Goal: Transaction & Acquisition: Purchase product/service

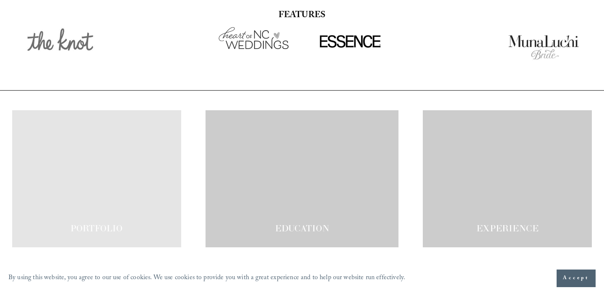
scroll to position [1411, 0]
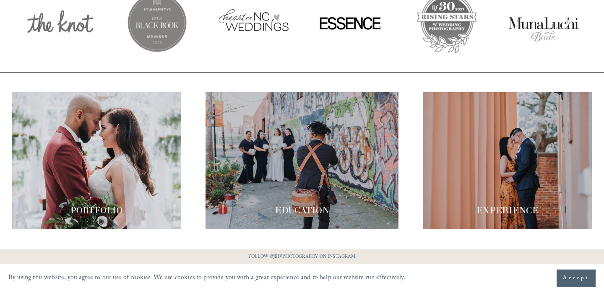
click at [318, 172] on div at bounding box center [301, 160] width 193 height 137
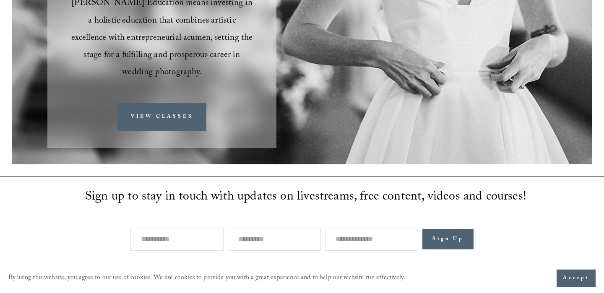
scroll to position [319, 0]
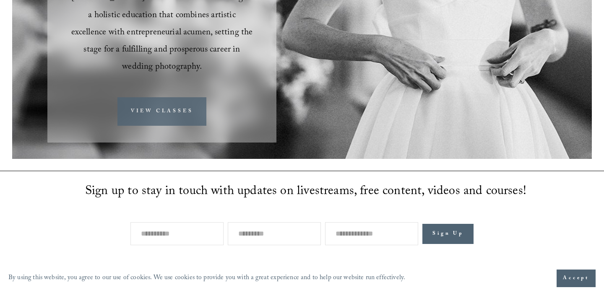
click at [190, 99] on link "VIEW CLASSES" at bounding box center [161, 111] width 89 height 29
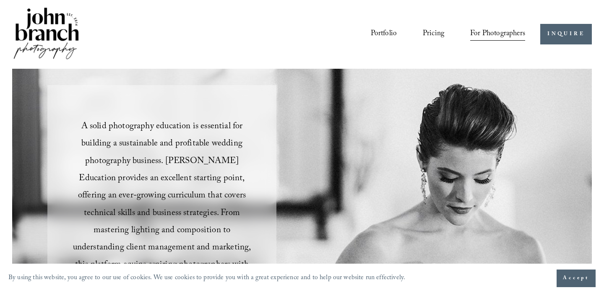
click at [428, 30] on link "Pricing" at bounding box center [433, 34] width 21 height 16
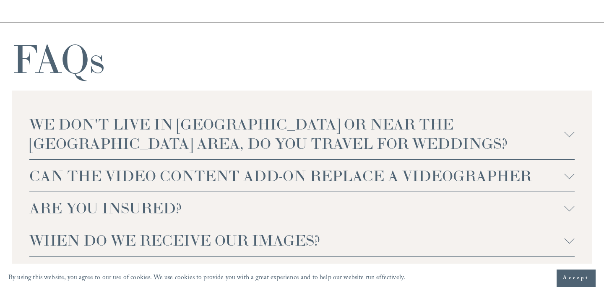
scroll to position [1868, 0]
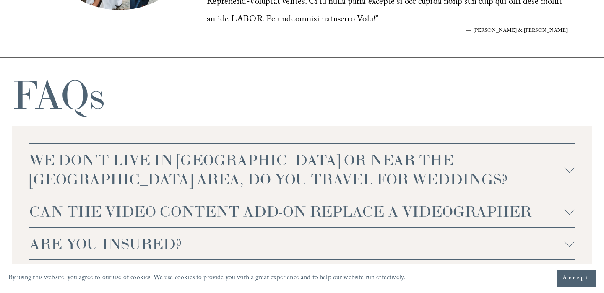
click at [353, 159] on span "WE DON'T LIVE IN [GEOGRAPHIC_DATA] OR NEAR THE [GEOGRAPHIC_DATA] AREA, DO YOU T…" at bounding box center [296, 169] width 535 height 39
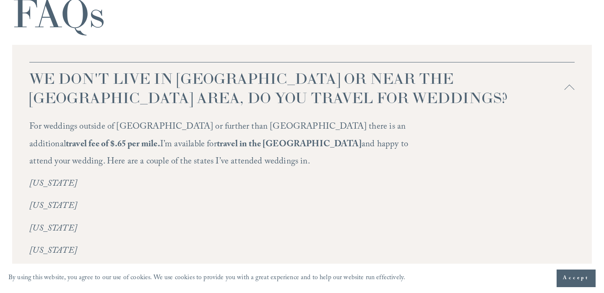
scroll to position [1936, 0]
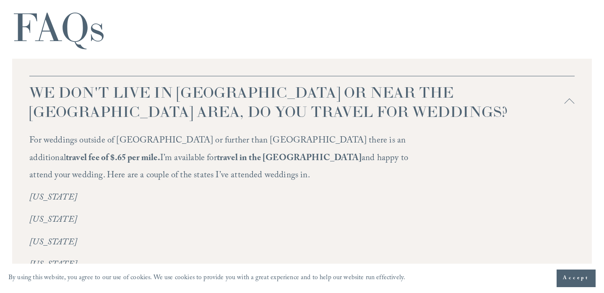
click at [406, 83] on span "WE DON'T LIVE IN [GEOGRAPHIC_DATA] OR NEAR THE [GEOGRAPHIC_DATA] AREA, DO YOU T…" at bounding box center [296, 102] width 535 height 39
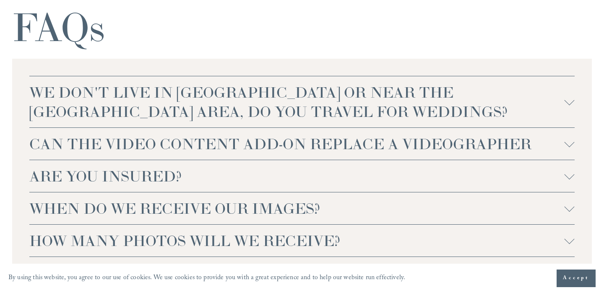
click at [353, 134] on span "CAN THE VIDEO CONTENT ADD-ON REPLACE A VIDEOGRAPHER" at bounding box center [296, 143] width 535 height 19
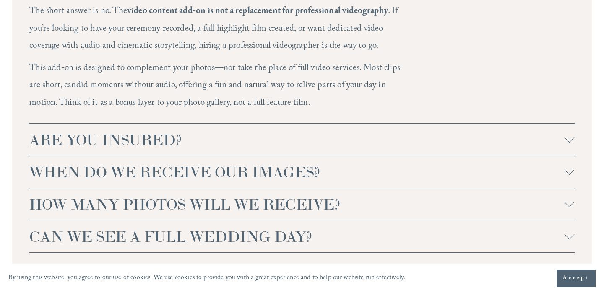
scroll to position [2098, 0]
click at [290, 130] on button "ARE YOU INSURED?" at bounding box center [301, 139] width 545 height 32
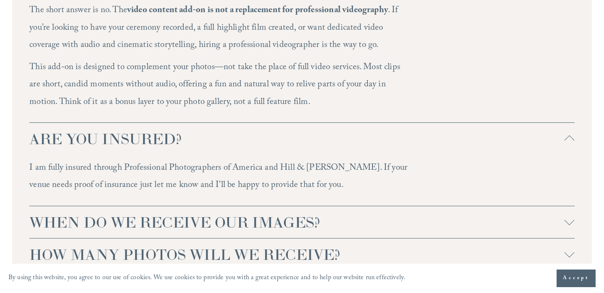
click at [287, 135] on button "ARE YOU INSURED?" at bounding box center [301, 139] width 545 height 32
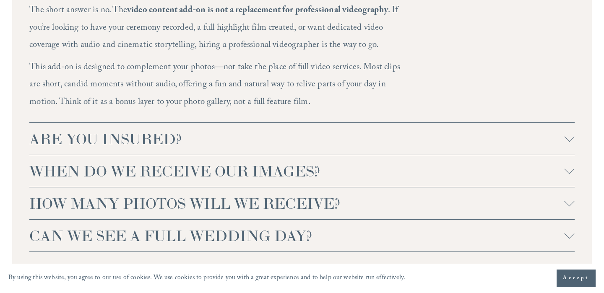
click at [283, 161] on span "WHEN DO WE RECEIVE OUR IMAGES?" at bounding box center [296, 170] width 535 height 19
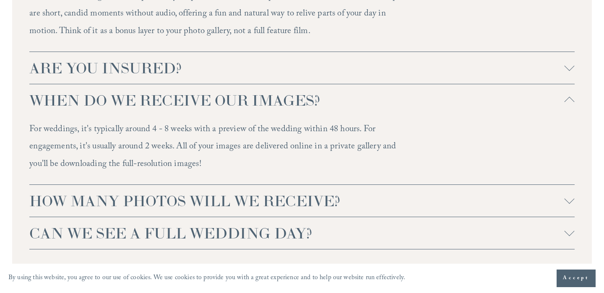
scroll to position [2170, 0]
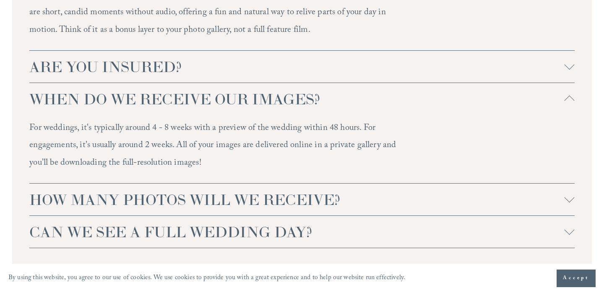
click at [286, 190] on span "HOW MANY PHOTOS WILL WE RECEIVE?" at bounding box center [296, 199] width 535 height 19
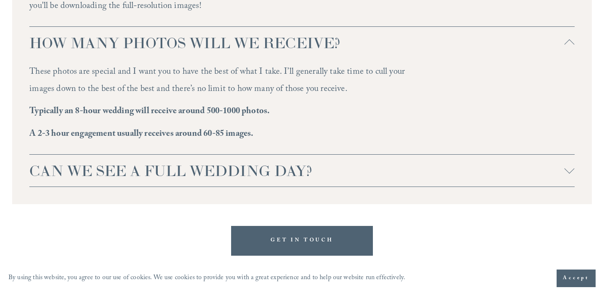
scroll to position [2337, 0]
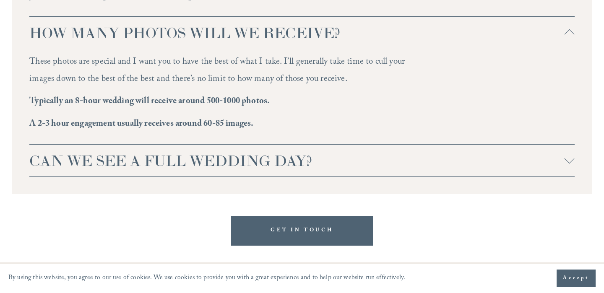
click at [287, 151] on span "CAN WE SEE A FULL WEDDING DAY?" at bounding box center [296, 160] width 535 height 19
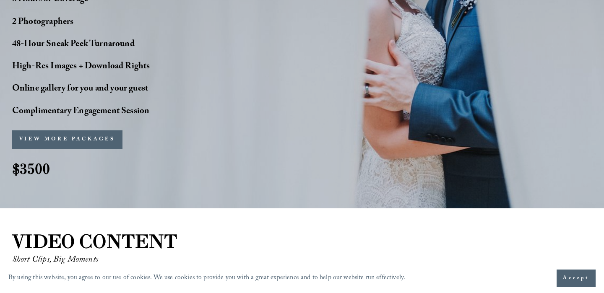
scroll to position [798, 0]
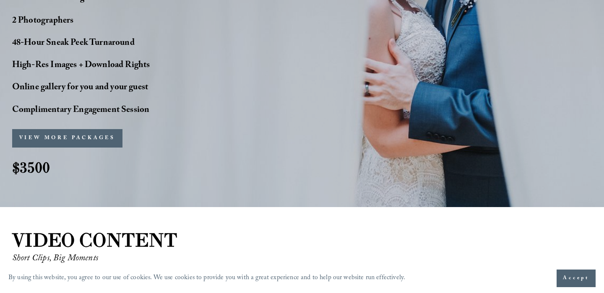
click at [109, 129] on button "VIEW MORE PACKAGES" at bounding box center [67, 138] width 110 height 18
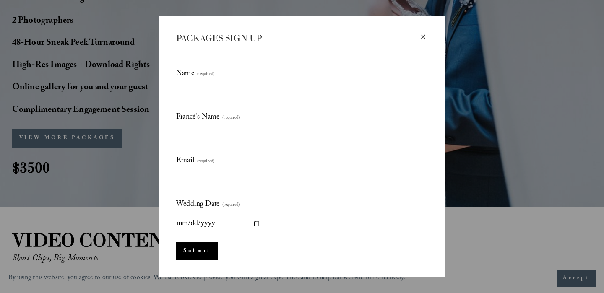
click at [423, 37] on div "×" at bounding box center [422, 36] width 9 height 9
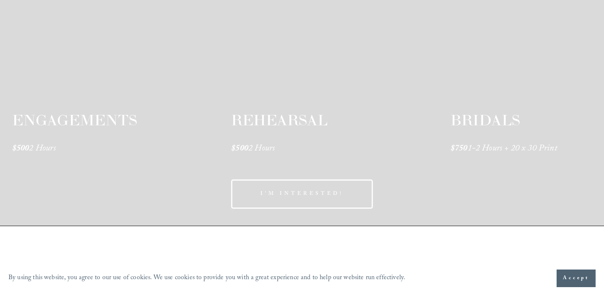
scroll to position [1373, 0]
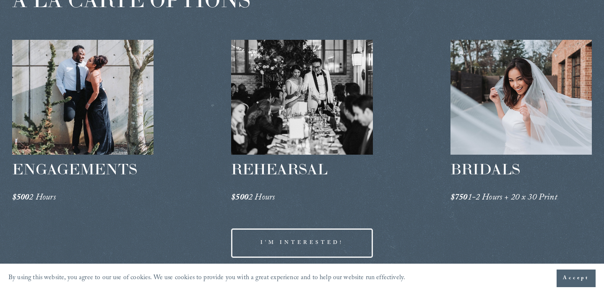
click at [358, 89] on div at bounding box center [301, 97] width 141 height 115
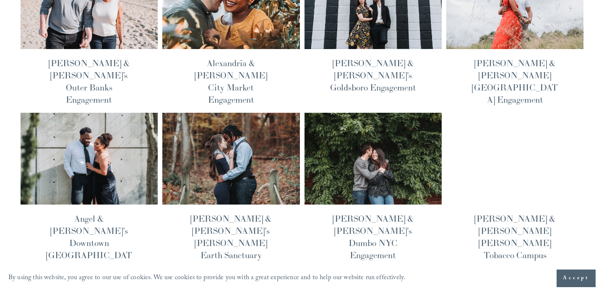
scroll to position [337, 0]
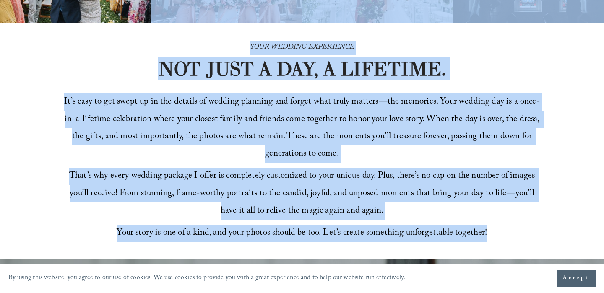
scroll to position [201, 0]
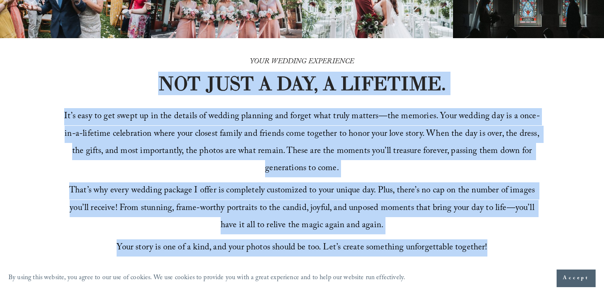
drag, startPoint x: 499, startPoint y: 175, endPoint x: 142, endPoint y: 85, distance: 368.5
click at [142, 85] on div "YOUR WEDDING EXPERIENCE NOT JUST A DAY, A LIFETIME. It’s easy to get swept up i…" at bounding box center [302, 156] width 604 height 236
copy div "NOT JUST A DAY, A LIFETIME. It’s easy to get swept up in the details of wedding…"
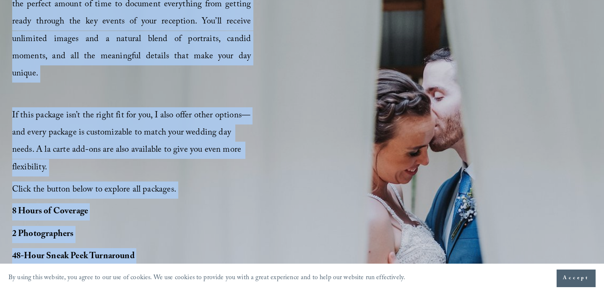
scroll to position [368, 0]
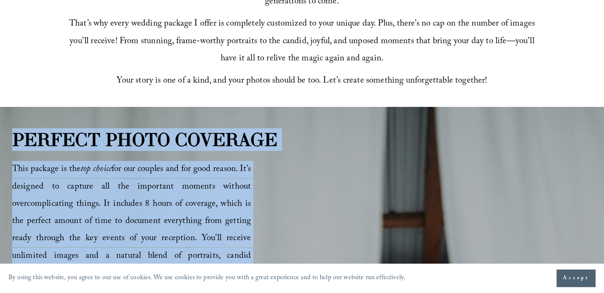
drag, startPoint x: 57, startPoint y: 220, endPoint x: 14, endPoint y: 139, distance: 92.1
copy div "LOREMIP DOLOR SITAMETC Adip elitsed do eiu tem incidi utl etd magnaal eni adm v…"
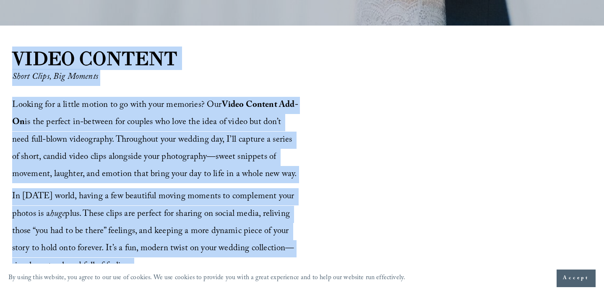
scroll to position [980, 0]
drag, startPoint x: 52, startPoint y: 171, endPoint x: 10, endPoint y: 36, distance: 140.8
click at [10, 46] on div "VIDEO CONTENT Short Clips, Big Moments Looking for a little motion to go with y…" at bounding box center [302, 195] width 604 height 299
copy div "VIDEO CONTENT Short Clips, Big Moments Looking for a little motion to go with y…"
